Goal: Information Seeking & Learning: Learn about a topic

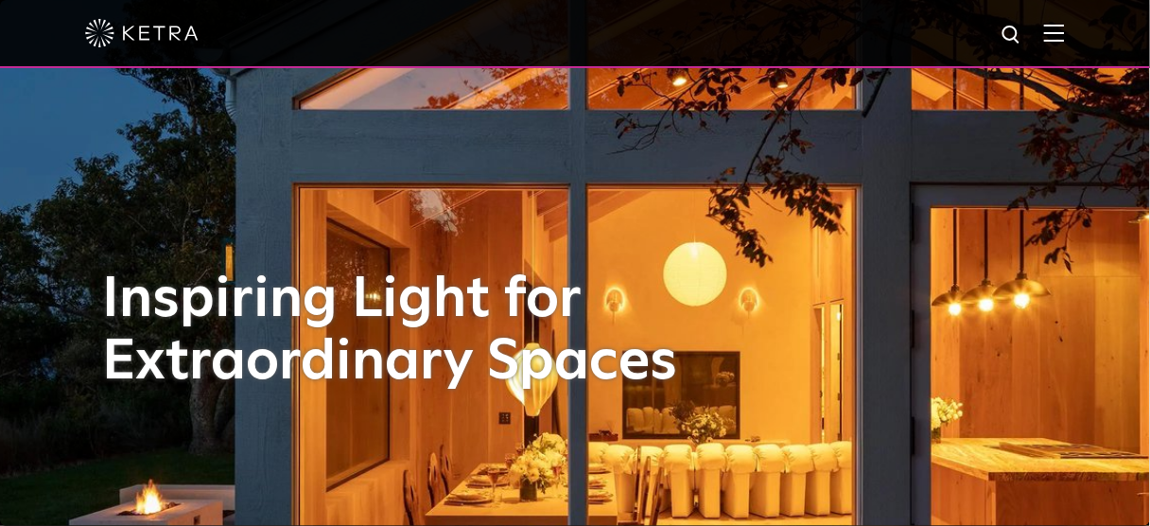
click at [1065, 37] on img at bounding box center [1054, 33] width 21 height 18
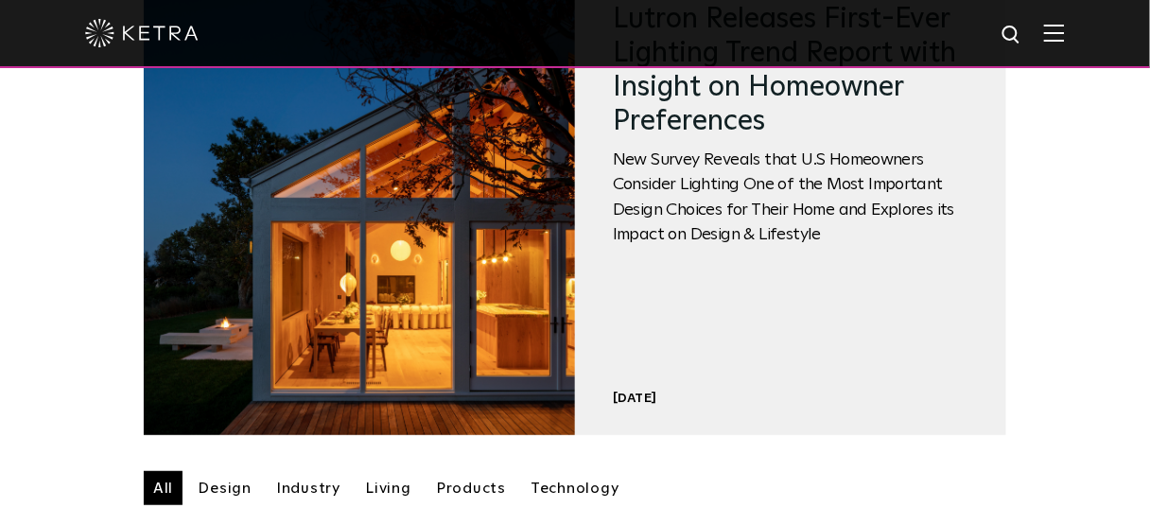
scroll to position [378, 0]
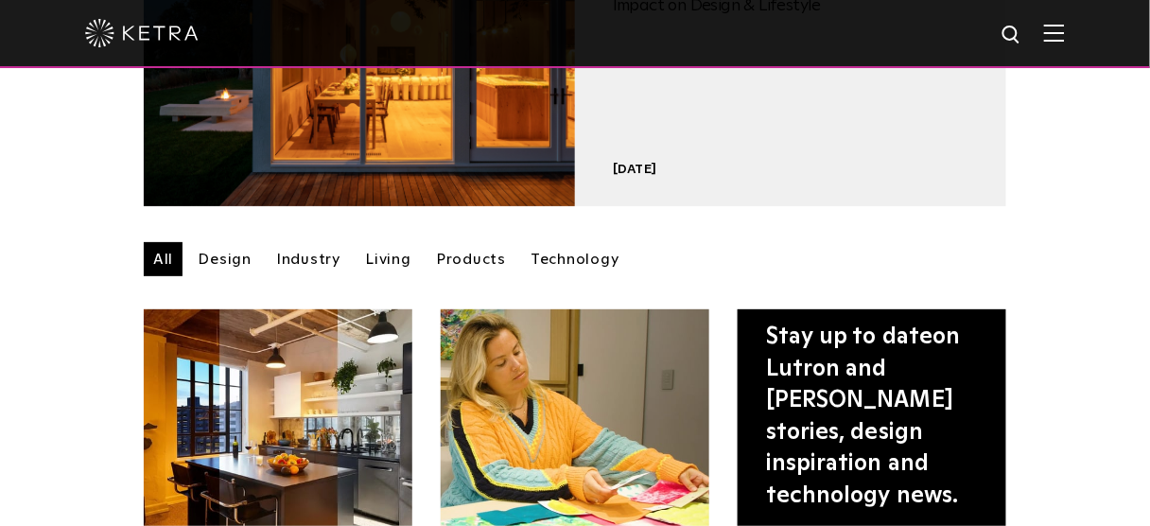
click at [453, 265] on link "Products" at bounding box center [470, 259] width 89 height 34
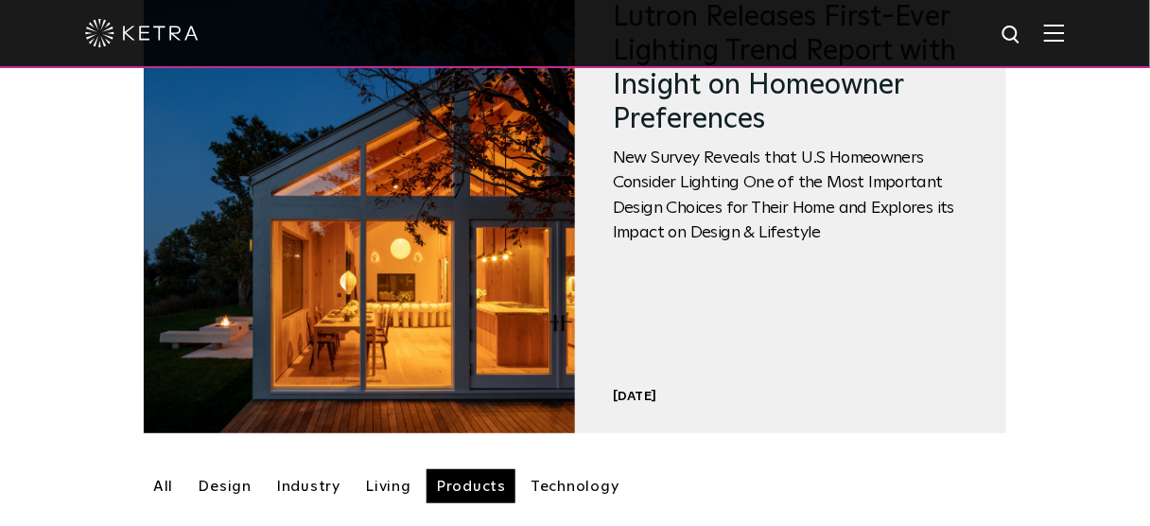
scroll to position [378, 0]
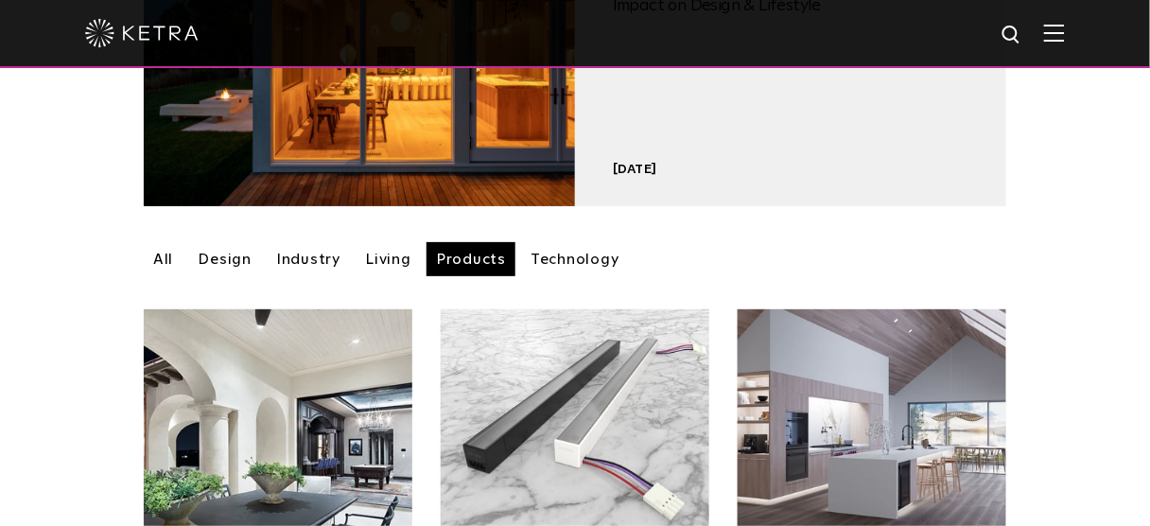
click at [573, 260] on link "Technology" at bounding box center [575, 259] width 108 height 34
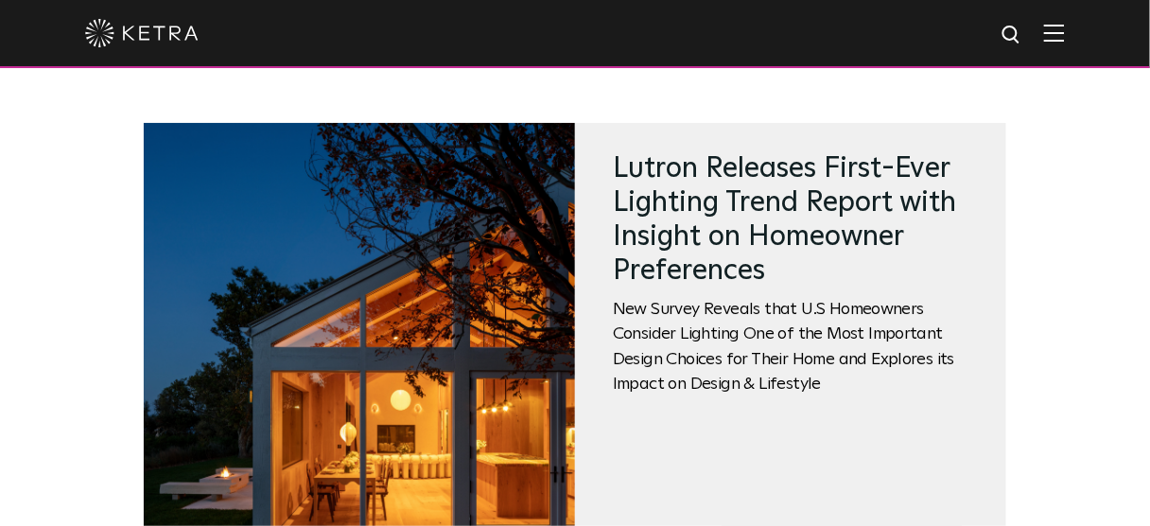
click at [1054, 34] on div at bounding box center [575, 34] width 1150 height 68
click at [1065, 36] on img at bounding box center [1054, 33] width 21 height 18
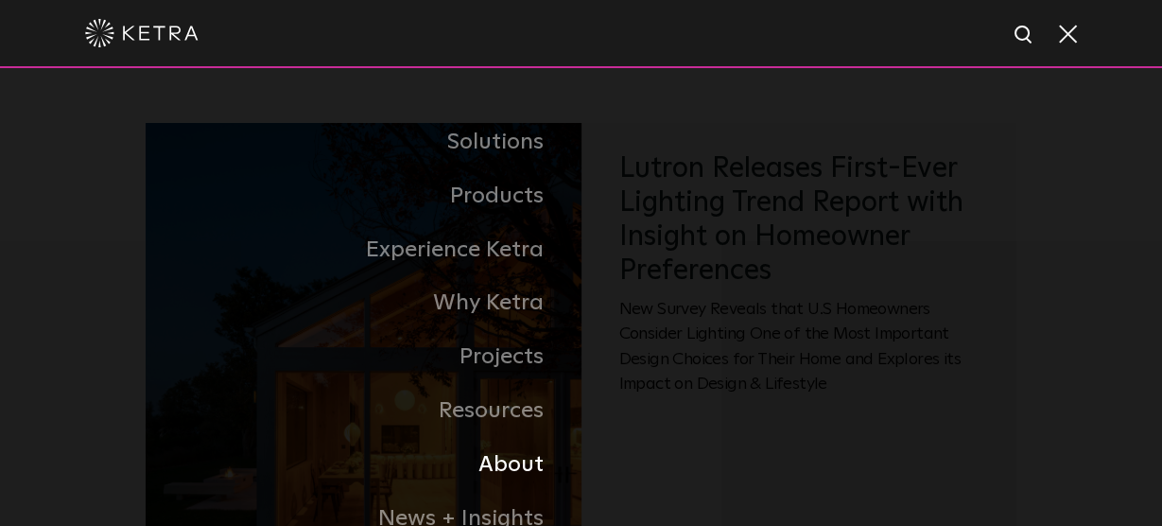
click at [514, 472] on link "About" at bounding box center [359, 465] width 444 height 54
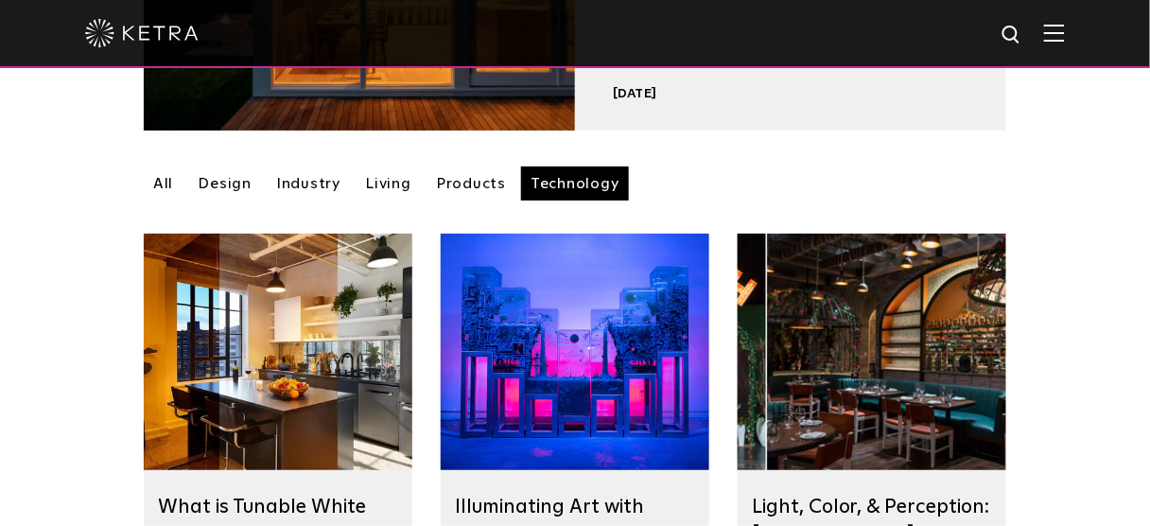
scroll to position [605, 0]
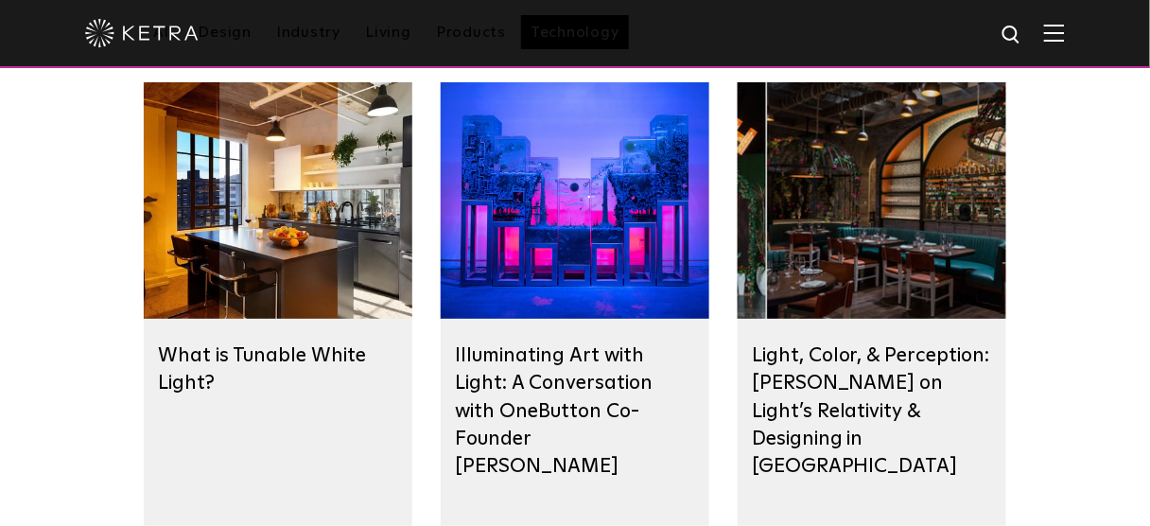
click at [840, 200] on div at bounding box center [872, 200] width 269 height 236
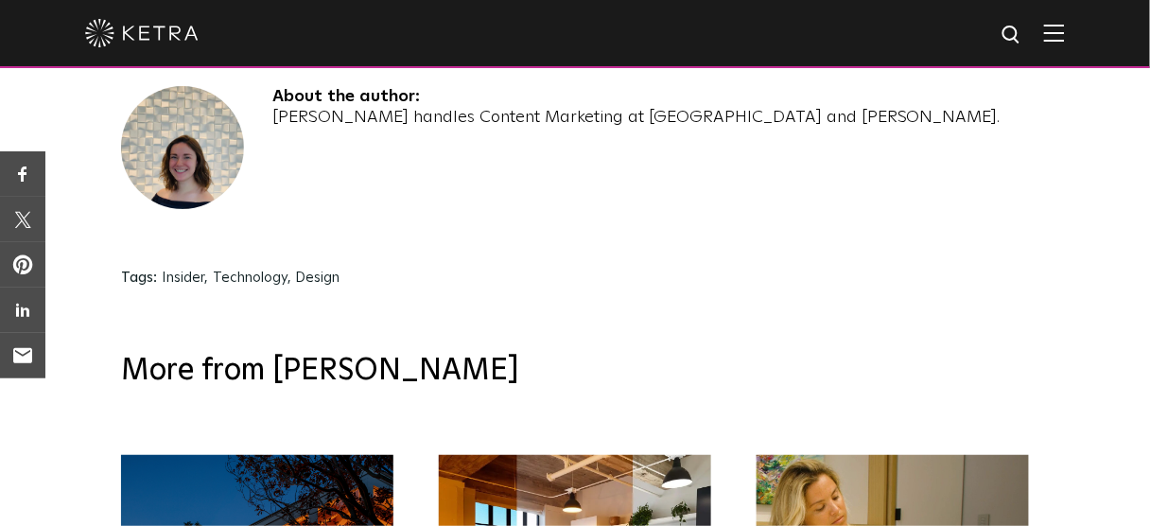
scroll to position [6430, 0]
